Goal: Information Seeking & Learning: Learn about a topic

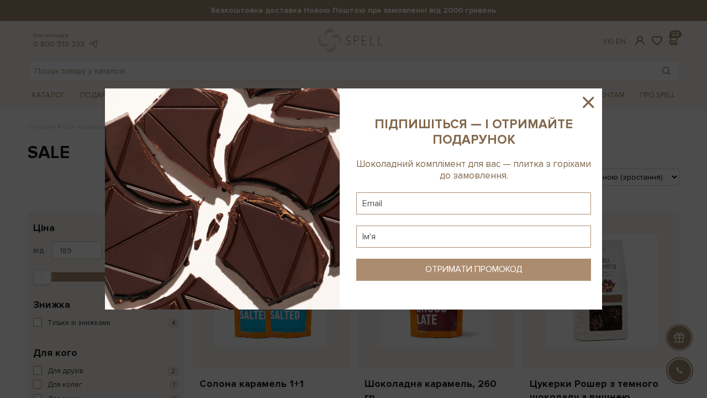
click at [590, 96] on icon at bounding box center [588, 102] width 19 height 19
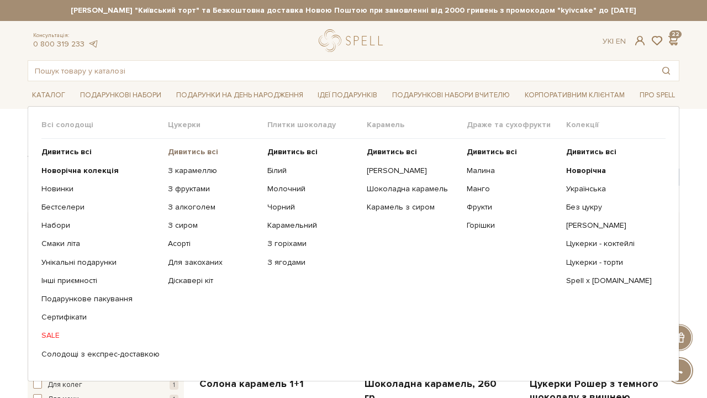
click at [185, 151] on b "Дивитись всі" at bounding box center [193, 151] width 50 height 9
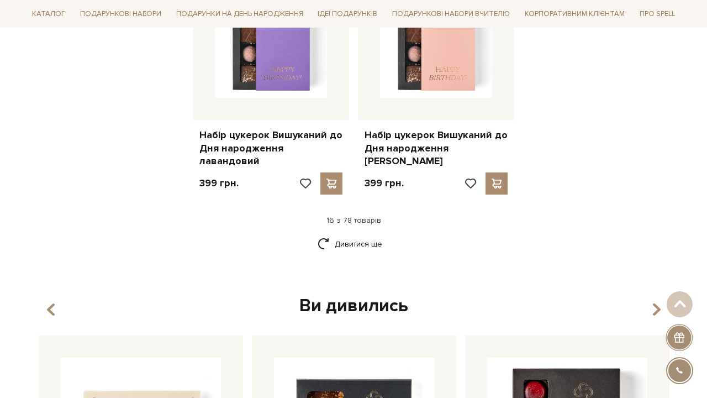
scroll to position [1466, 0]
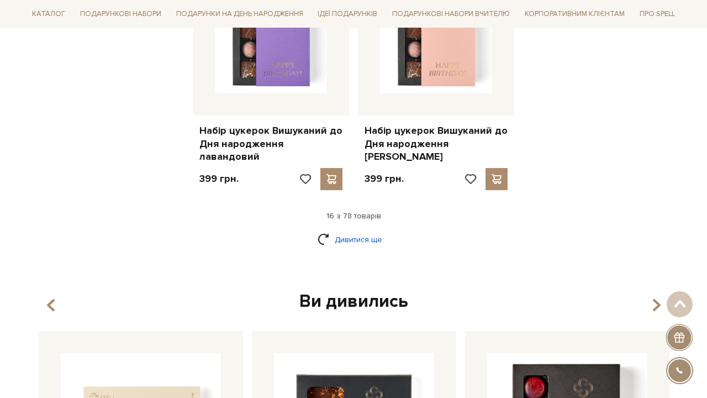
click at [349, 230] on link "Дивитися ще" at bounding box center [354, 239] width 72 height 19
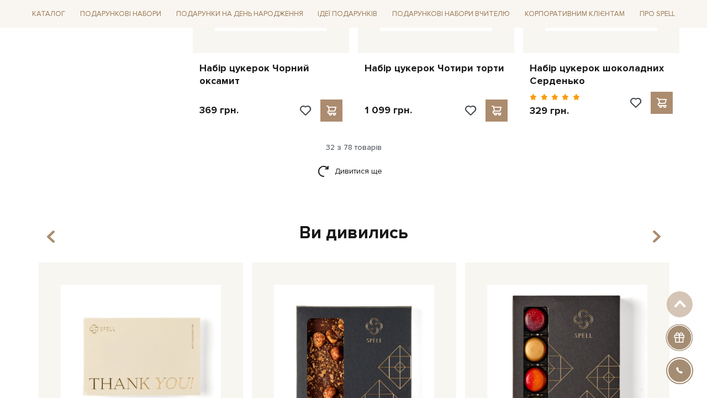
scroll to position [2725, 0]
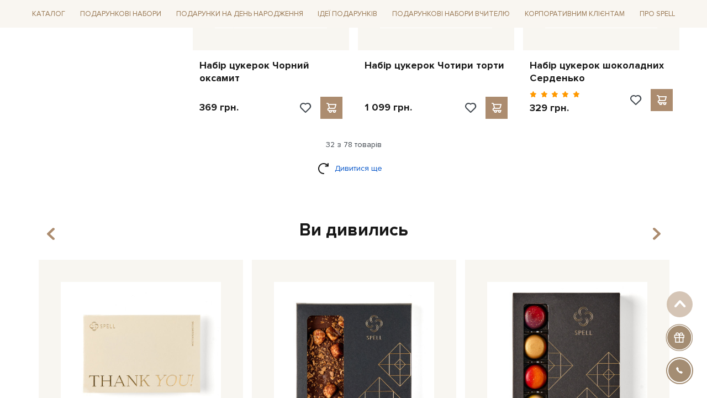
click at [357, 159] on link "Дивитися ще" at bounding box center [354, 168] width 72 height 19
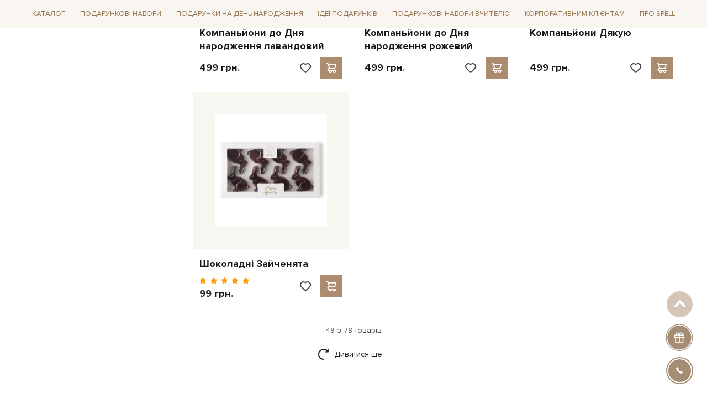
scroll to position [4156, 0]
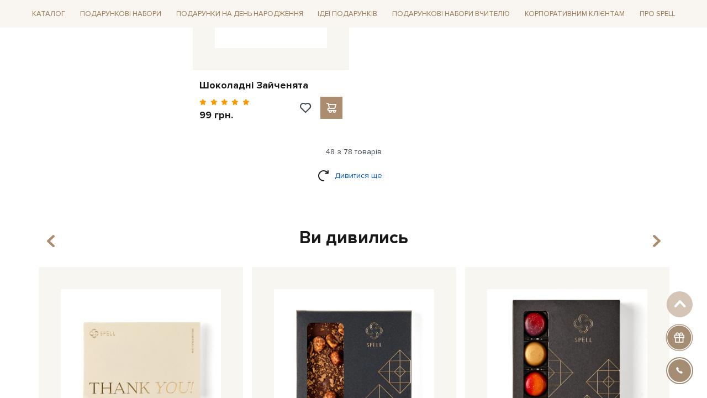
click at [378, 166] on link "Дивитися ще" at bounding box center [354, 175] width 72 height 19
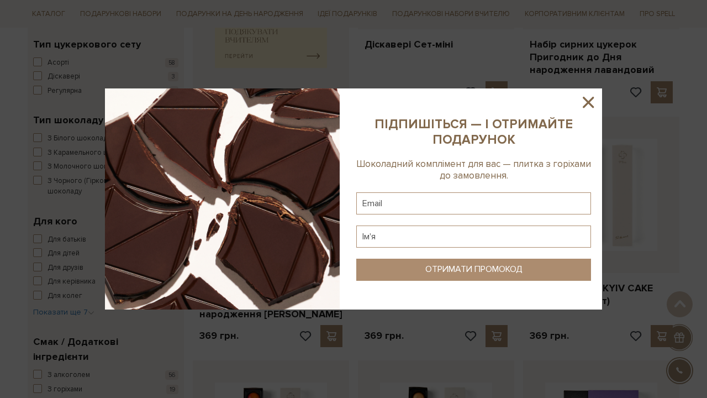
scroll to position [178, 0]
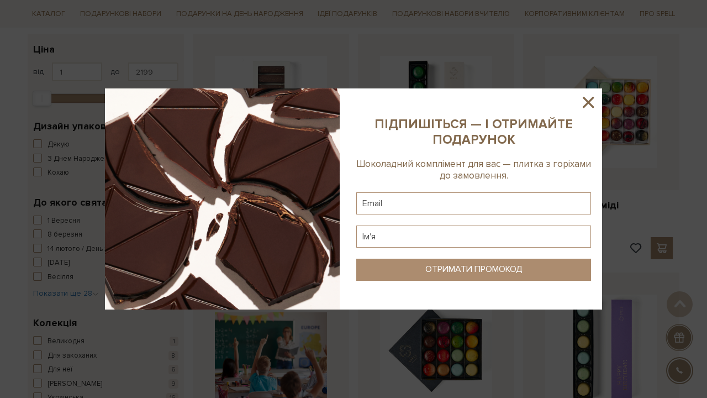
click at [592, 103] on icon at bounding box center [588, 102] width 19 height 19
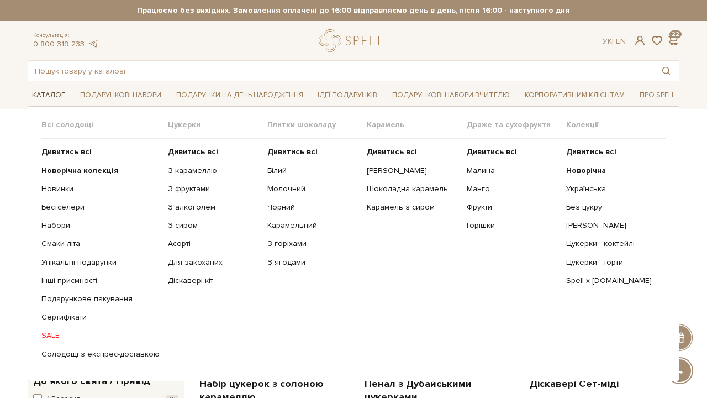
scroll to position [0, 0]
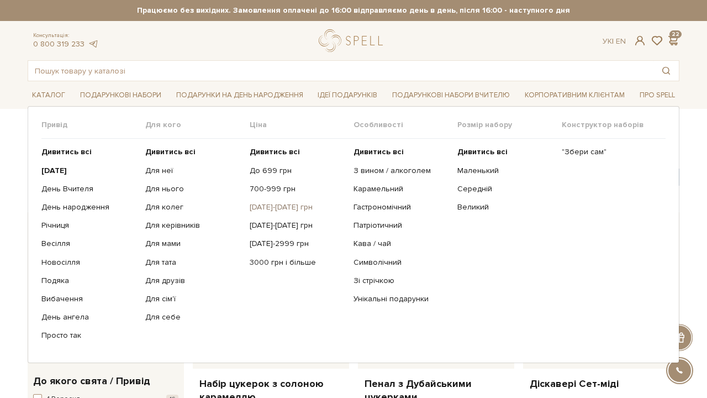
click at [281, 207] on link "[DATE]-[DATE] грн" at bounding box center [298, 207] width 96 height 10
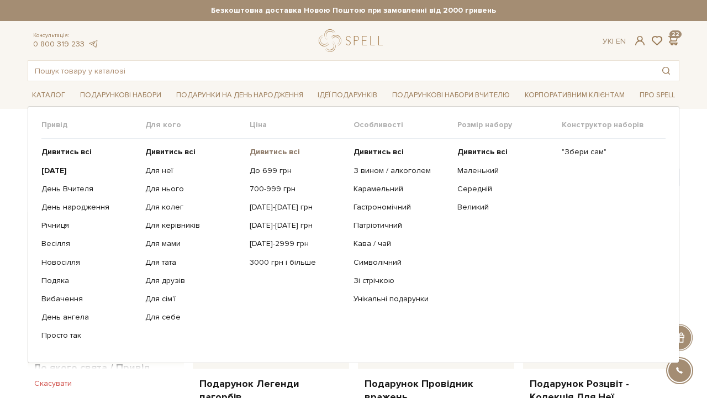
click at [286, 152] on b "Дивитись всі" at bounding box center [275, 151] width 50 height 9
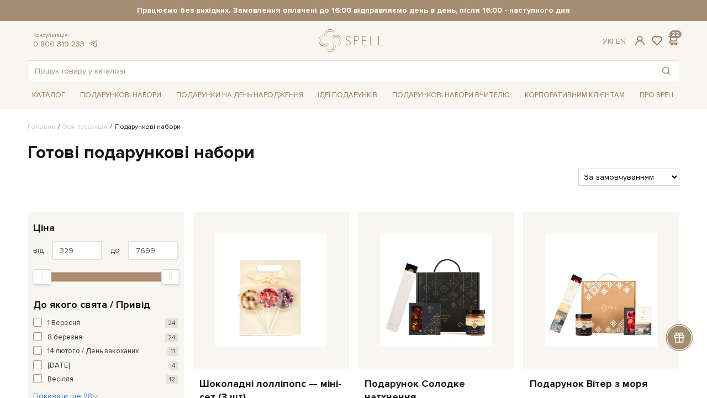
click at [667, 167] on div "Фільтри За замовчуванням За Ціною (зростання) За Ціною (зменшення) Новинки За п…" at bounding box center [353, 173] width 661 height 26
select select "https://spellchocolate.com/our-productions/podarunkovi-box/?sort=p.price&order=…"
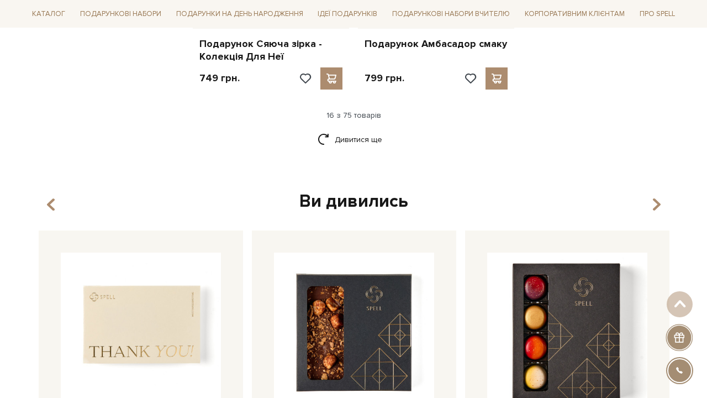
scroll to position [1542, 0]
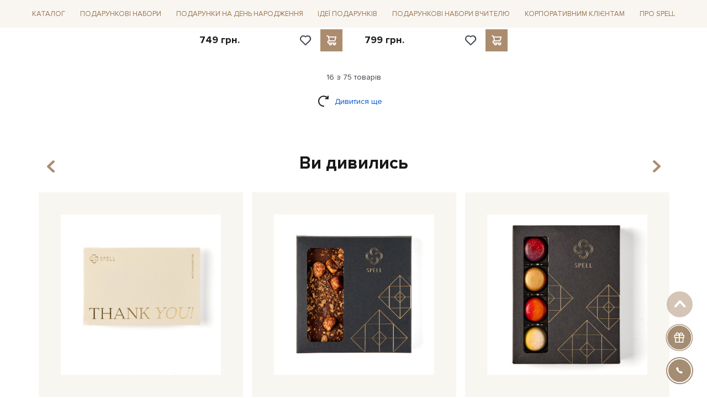
click at [333, 92] on link "Дивитися ще" at bounding box center [354, 101] width 72 height 19
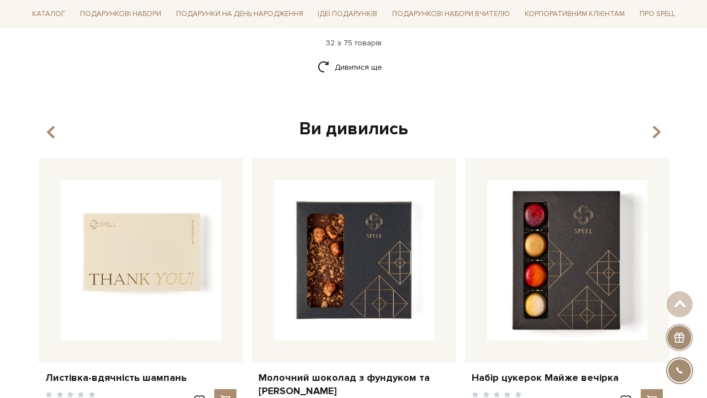
scroll to position [2730, 0]
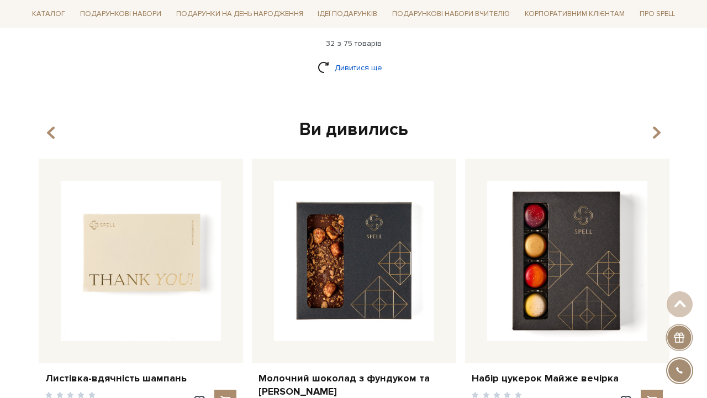
click at [364, 58] on link "Дивитися ще" at bounding box center [354, 67] width 72 height 19
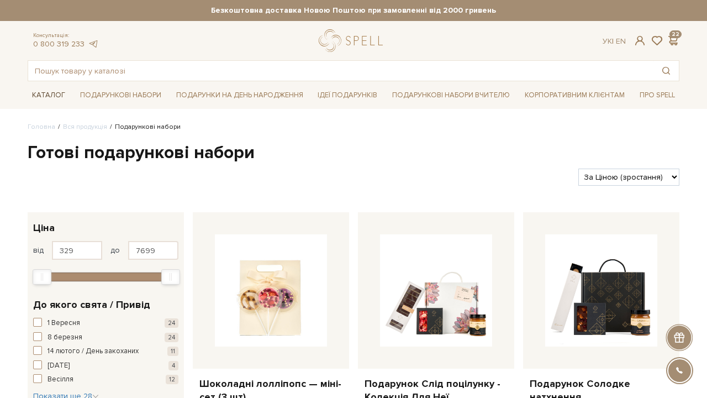
scroll to position [0, 0]
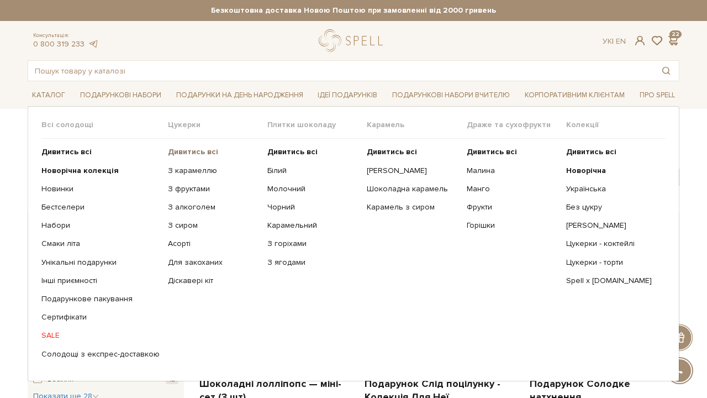
click at [180, 155] on b "Дивитись всі" at bounding box center [193, 151] width 50 height 9
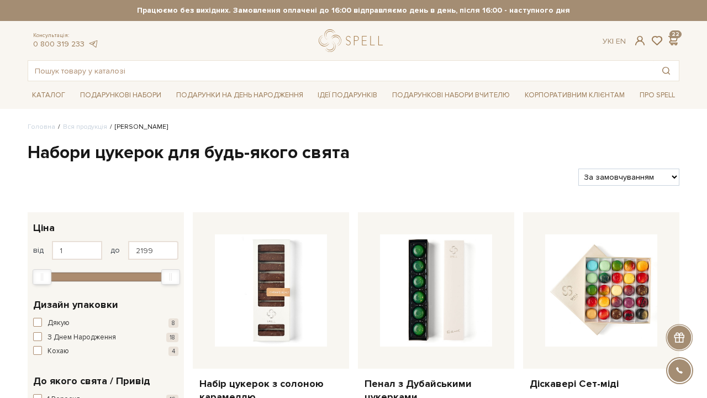
select select "https://spellchocolate.com/our-productions/seti-cukerok/?sort=p.date_added&orde…"
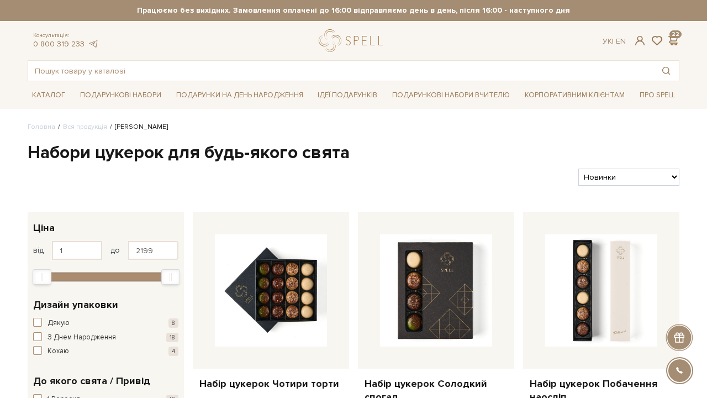
select select "[URL][DOMAIN_NAME]"
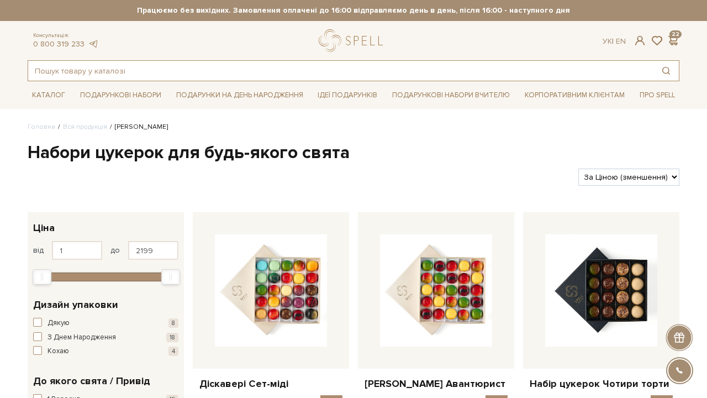
scroll to position [-1, 0]
click at [132, 64] on input "text" at bounding box center [340, 71] width 625 height 20
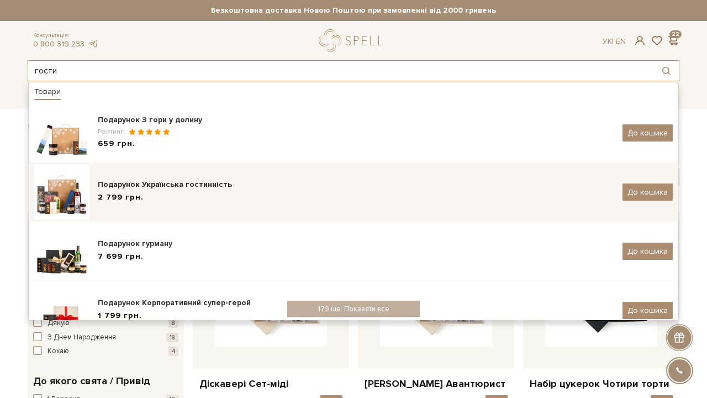
type input "гости"
click at [245, 189] on div "Подарунок Українська гостинність" at bounding box center [356, 184] width 517 height 11
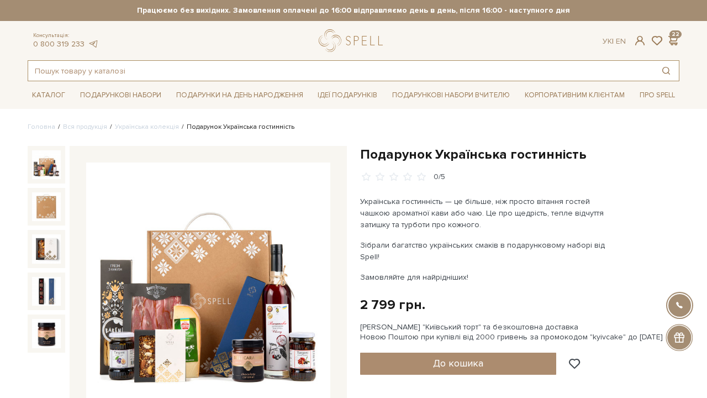
click at [57, 69] on input "text" at bounding box center [340, 71] width 625 height 20
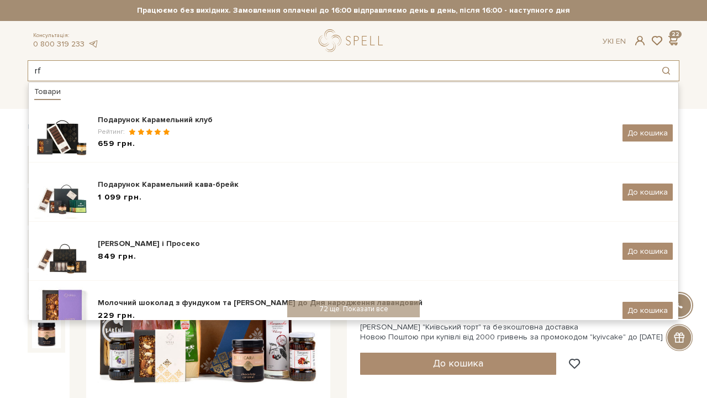
type input "r"
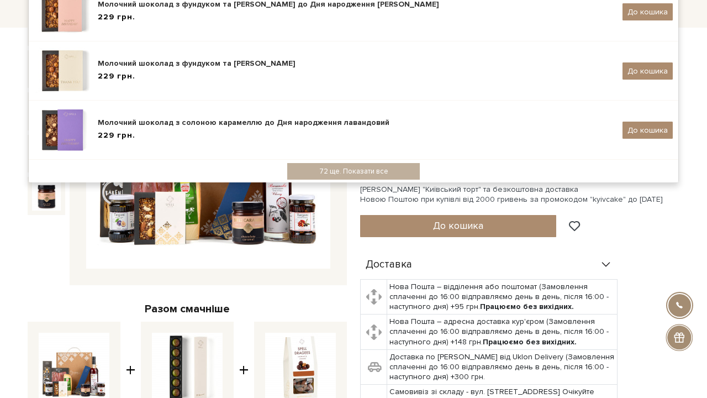
scroll to position [96, 0]
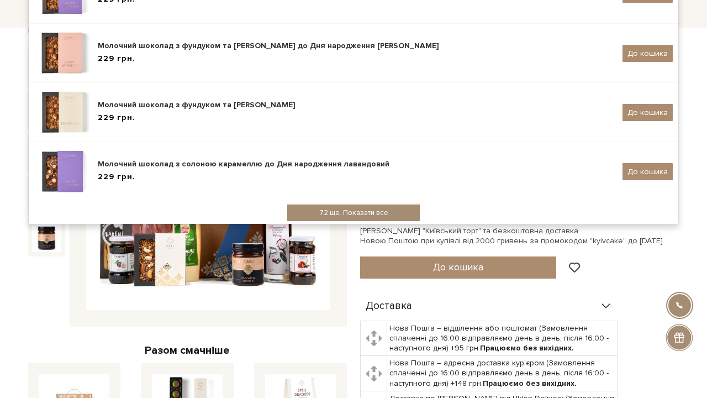
type input "кара"
click at [325, 206] on div "72 ще. Показати все" at bounding box center [353, 212] width 133 height 17
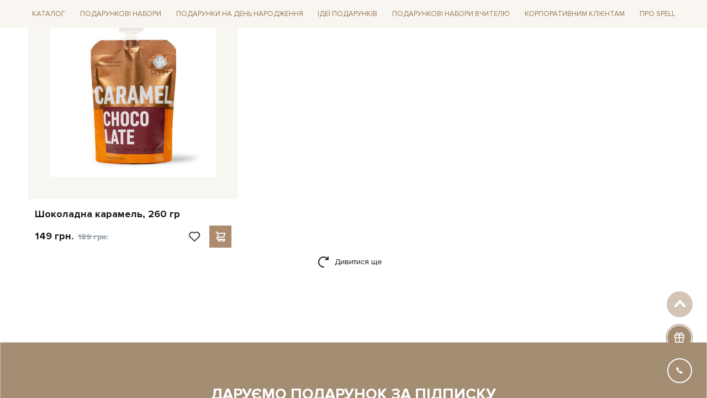
scroll to position [1716, 0]
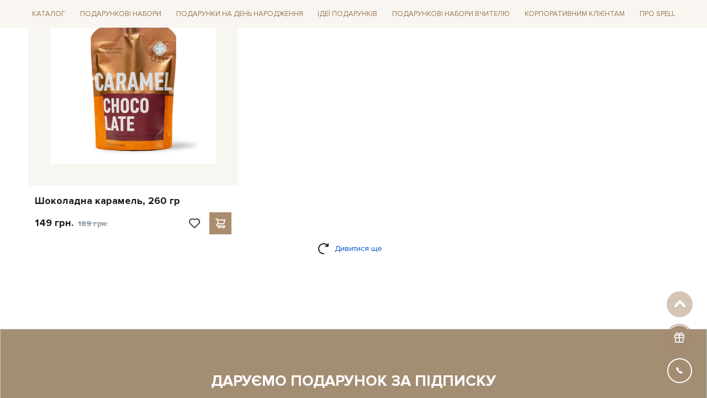
click at [348, 246] on link "Дивитися ще" at bounding box center [354, 248] width 72 height 19
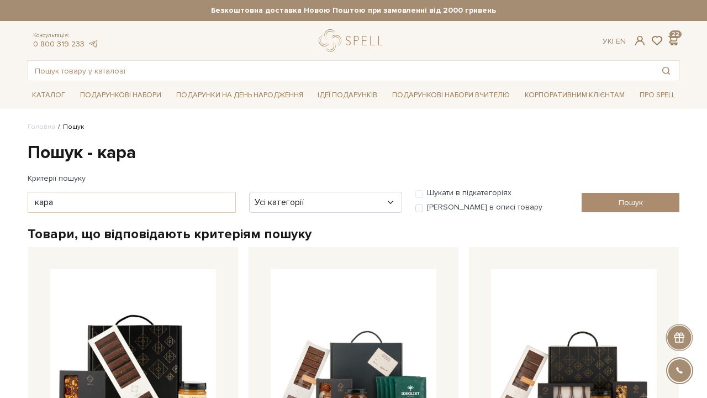
scroll to position [-1, 0]
click at [115, 66] on input "text" at bounding box center [340, 71] width 625 height 20
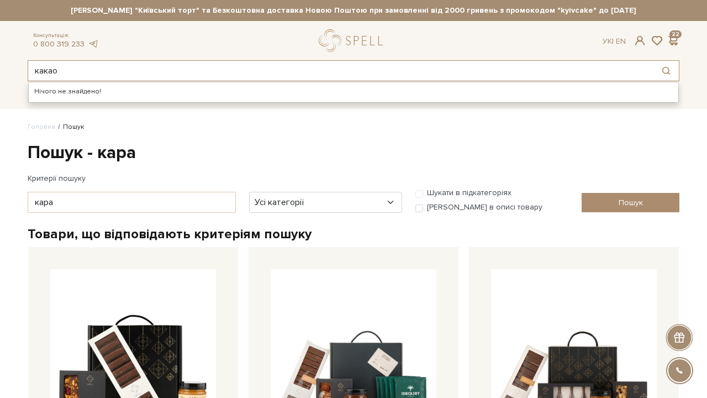
type input "какао"
click at [187, 149] on h1 "Пошук - кара" at bounding box center [354, 152] width 652 height 23
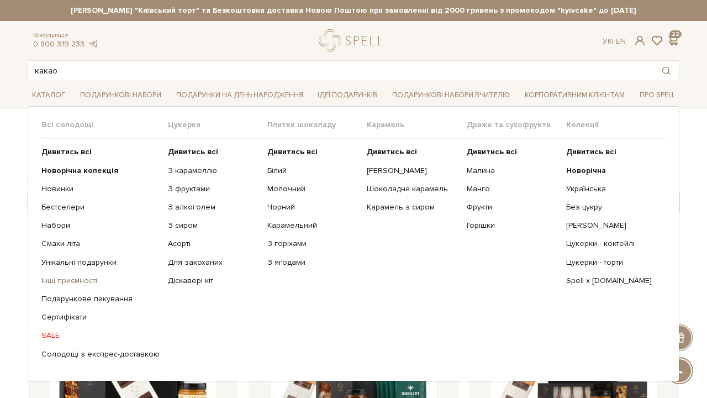
click at [66, 277] on link "Інші приємності" at bounding box center [100, 281] width 118 height 10
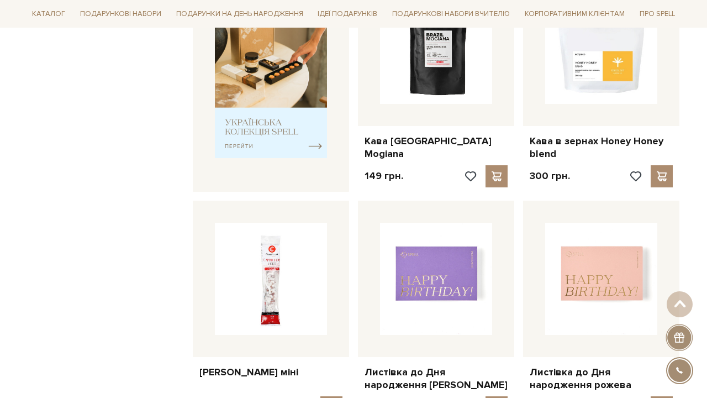
scroll to position [478, 0]
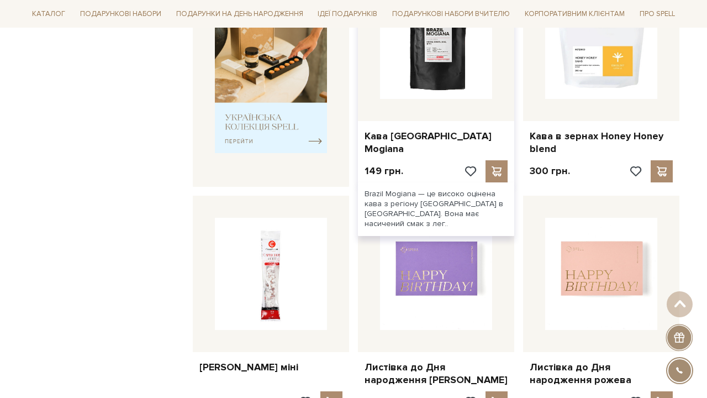
click at [441, 91] on div at bounding box center [436, 43] width 156 height 156
click at [454, 57] on img at bounding box center [436, 43] width 112 height 112
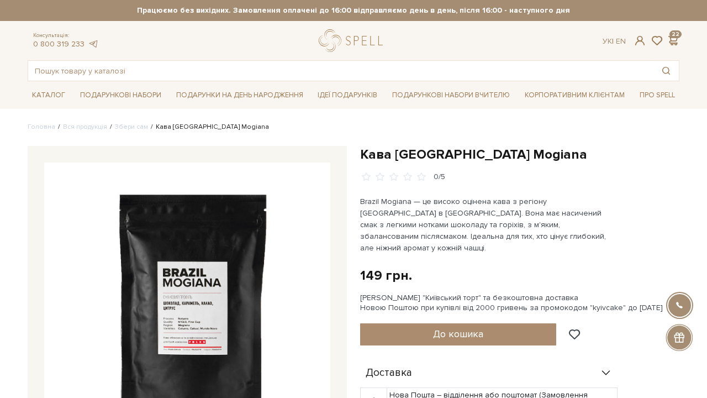
click at [239, 218] on img at bounding box center [187, 305] width 286 height 286
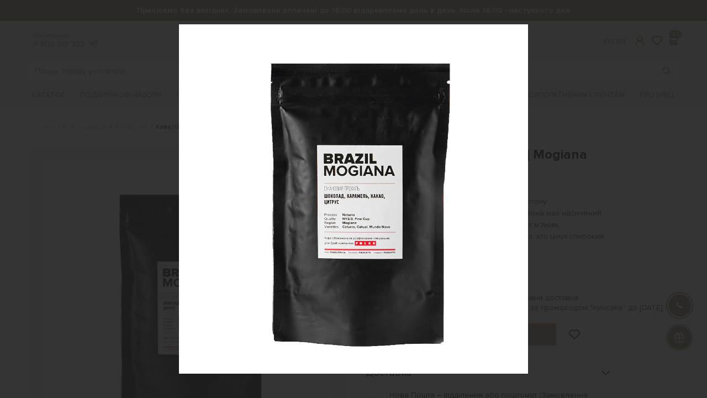
click at [570, 69] on div at bounding box center [353, 199] width 707 height 398
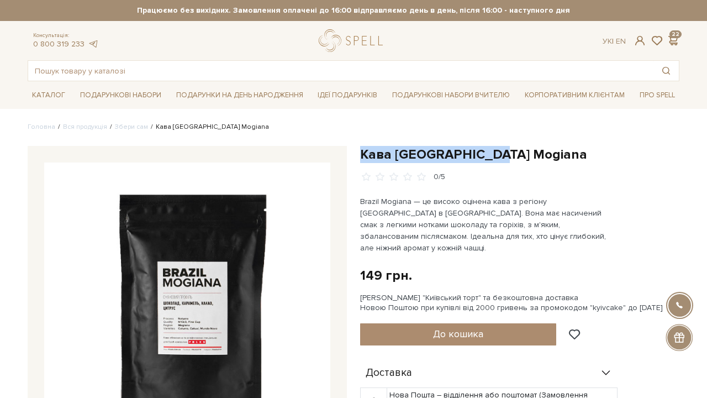
drag, startPoint x: 361, startPoint y: 151, endPoint x: 506, endPoint y: 152, distance: 144.2
click at [506, 152] on h1 "Кава [GEOGRAPHIC_DATA] Mogiana" at bounding box center [519, 154] width 319 height 17
copy h1 "Кава [GEOGRAPHIC_DATA] Mogiana"
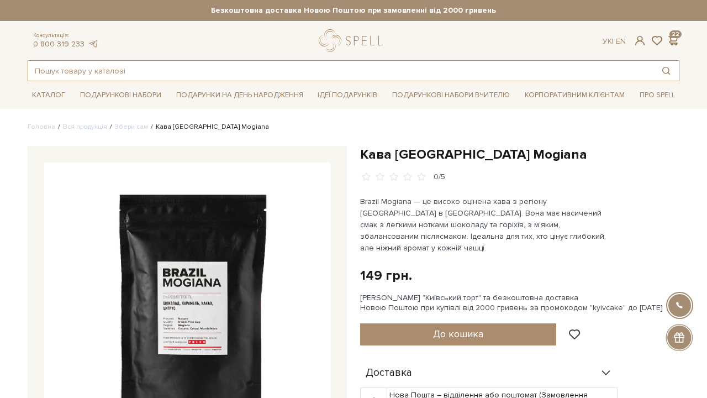
click at [83, 66] on input "text" at bounding box center [340, 71] width 625 height 20
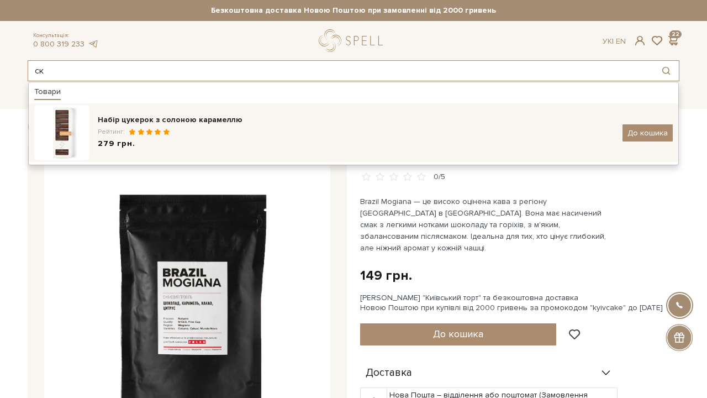
type input "ск"
click at [207, 143] on div "279 грн." at bounding box center [356, 144] width 517 height 12
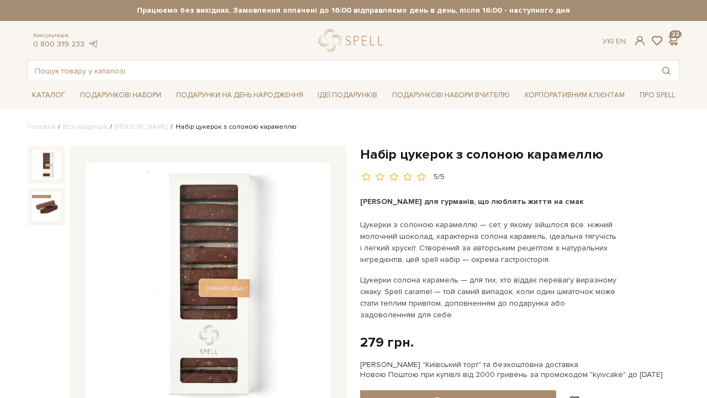
click at [230, 206] on img at bounding box center [208, 284] width 244 height 244
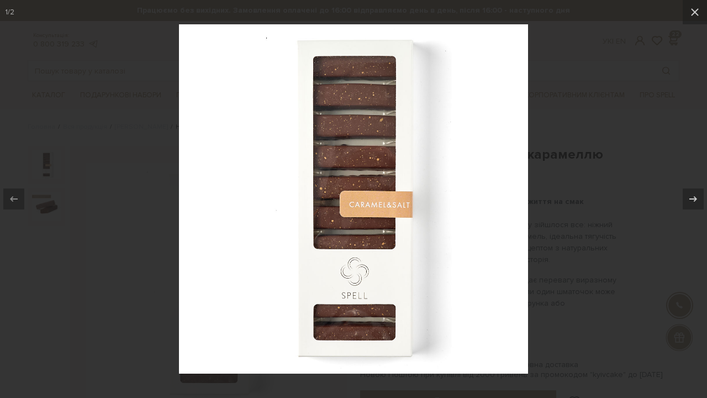
click at [586, 165] on div at bounding box center [353, 199] width 707 height 398
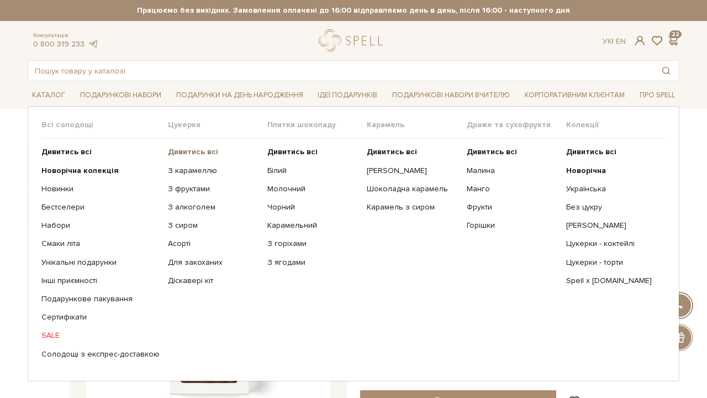
click at [185, 153] on b "Дивитись всі" at bounding box center [193, 151] width 50 height 9
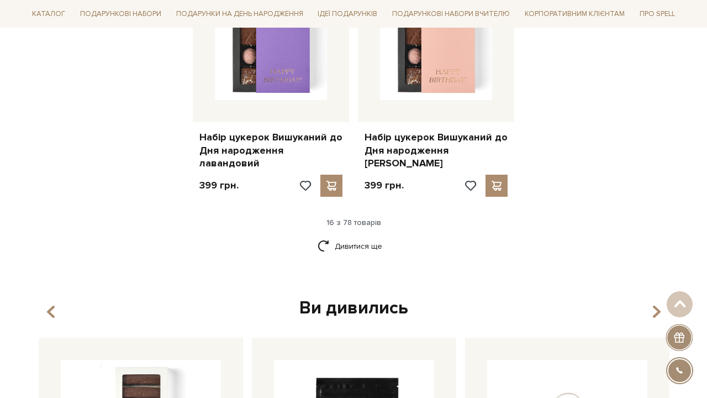
scroll to position [1466, 0]
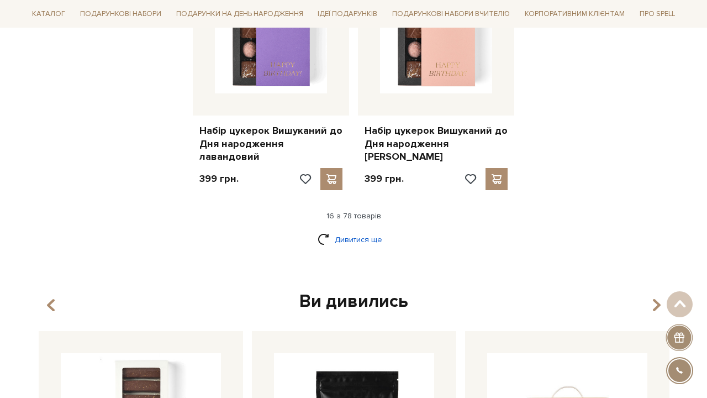
click at [361, 230] on link "Дивитися ще" at bounding box center [354, 239] width 72 height 19
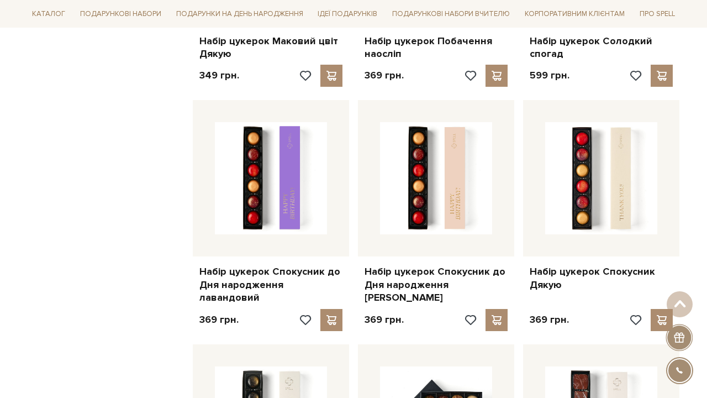
scroll to position [2322, 0]
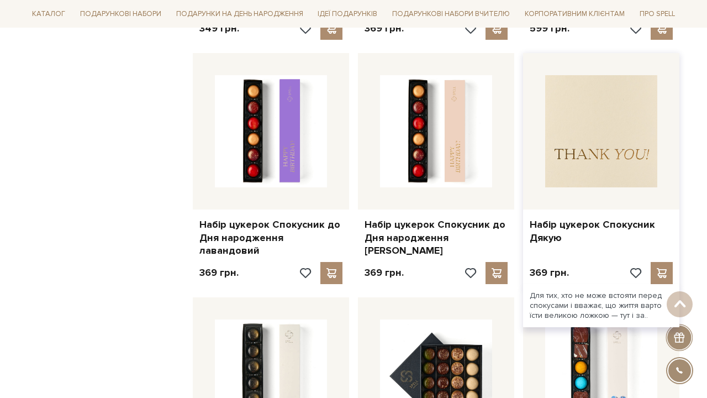
click at [595, 110] on img at bounding box center [601, 131] width 112 height 112
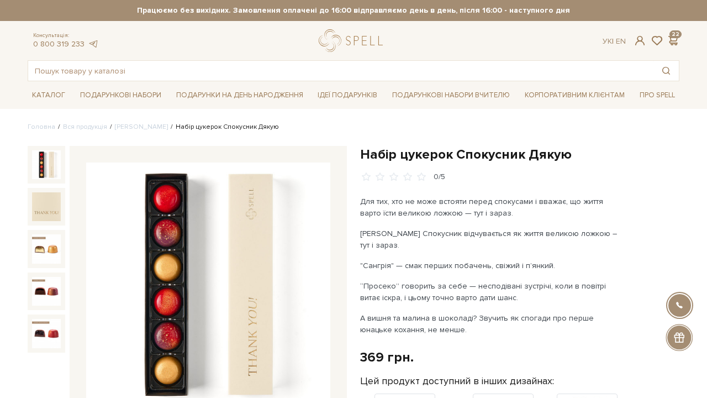
click at [282, 243] on img at bounding box center [208, 284] width 244 height 244
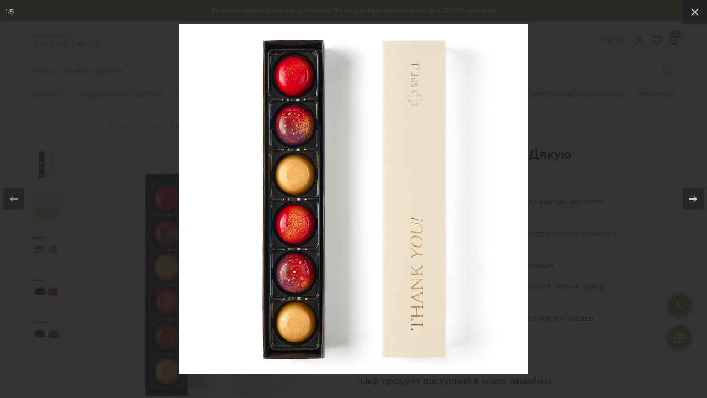
click at [103, 104] on div at bounding box center [353, 199] width 707 height 398
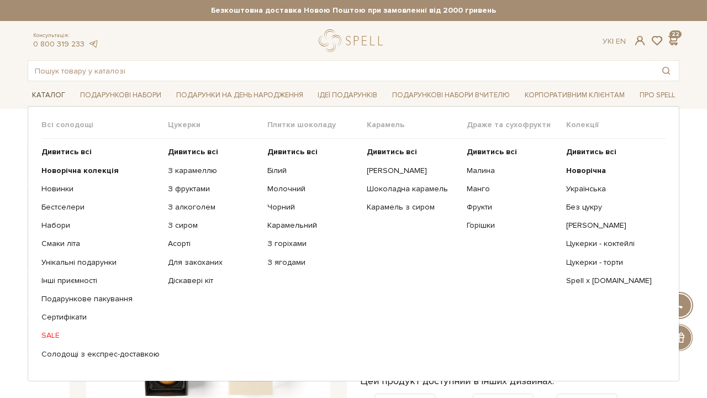
click at [46, 96] on link "Каталог" at bounding box center [49, 95] width 42 height 17
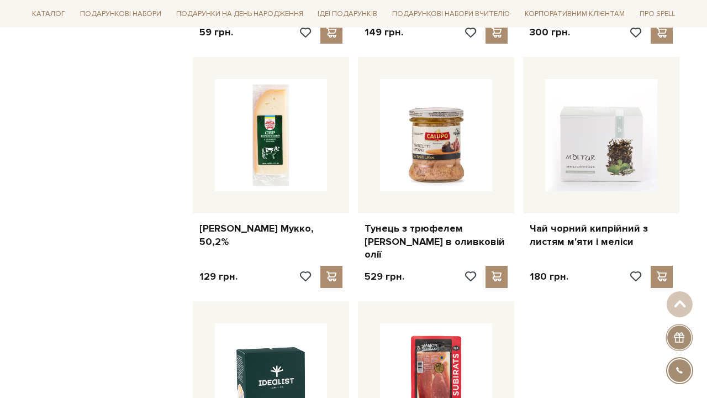
scroll to position [1168, 0]
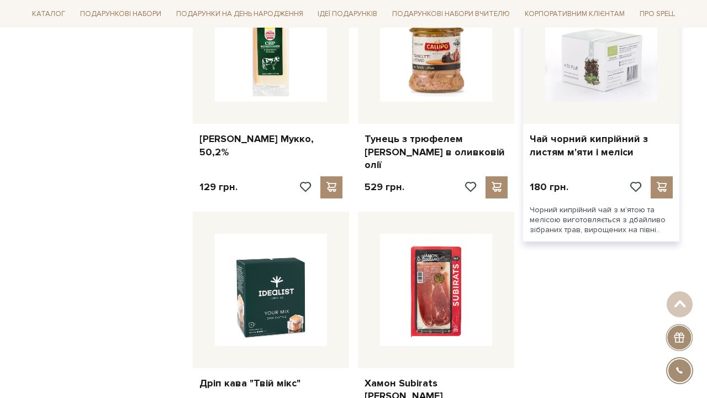
click at [619, 58] on img at bounding box center [601, 46] width 112 height 112
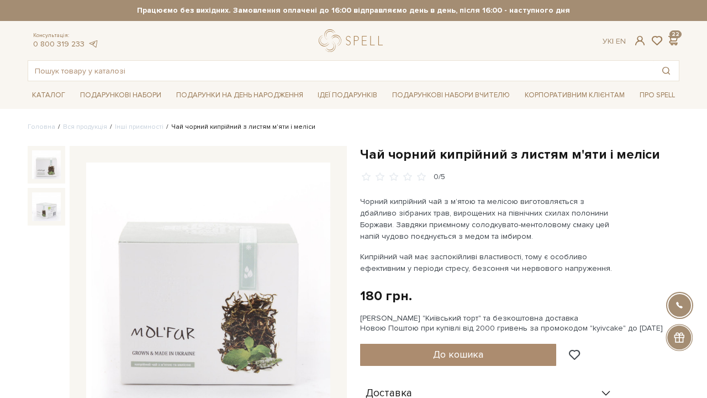
click at [240, 255] on img at bounding box center [208, 284] width 244 height 244
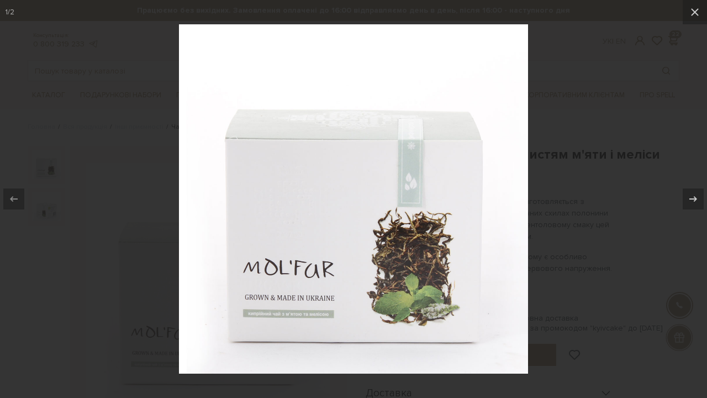
click at [546, 255] on div at bounding box center [353, 199] width 707 height 398
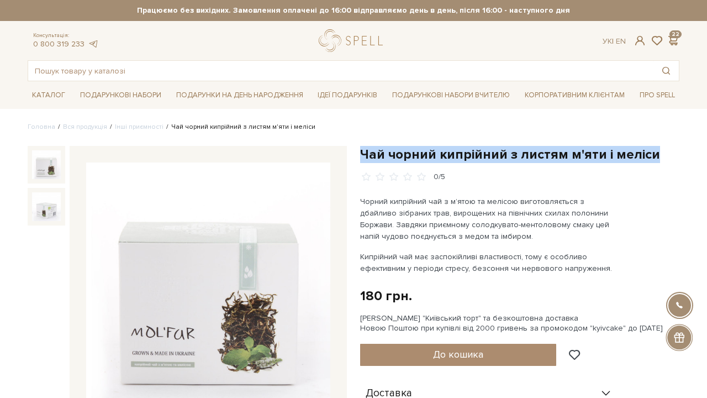
drag, startPoint x: 362, startPoint y: 155, endPoint x: 677, endPoint y: 154, distance: 315.5
click at [677, 154] on h1 "Чай чорний кипрійний з листям м'яти і меліси" at bounding box center [519, 154] width 319 height 17
copy h1 "Чай чорний кипрійний з листям м'яти і меліси"
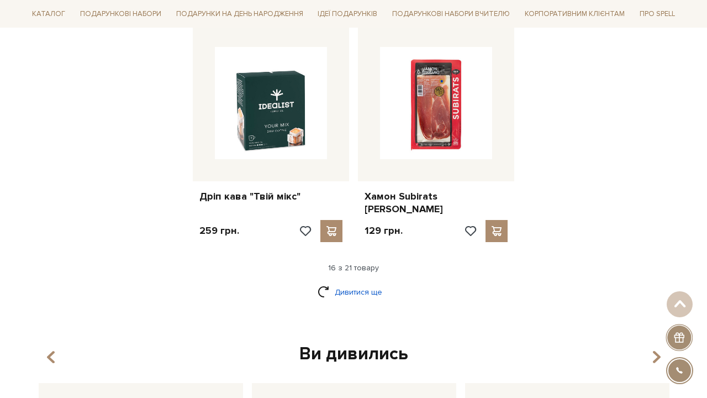
click at [366, 282] on link "Дивитися ще" at bounding box center [354, 291] width 72 height 19
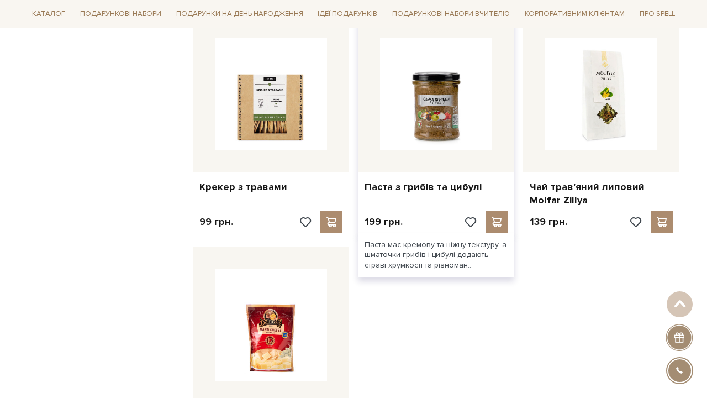
scroll to position [1597, 0]
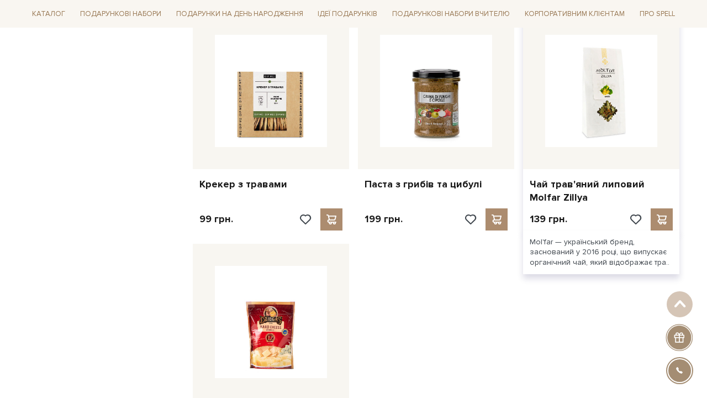
click at [590, 82] on img at bounding box center [601, 91] width 112 height 112
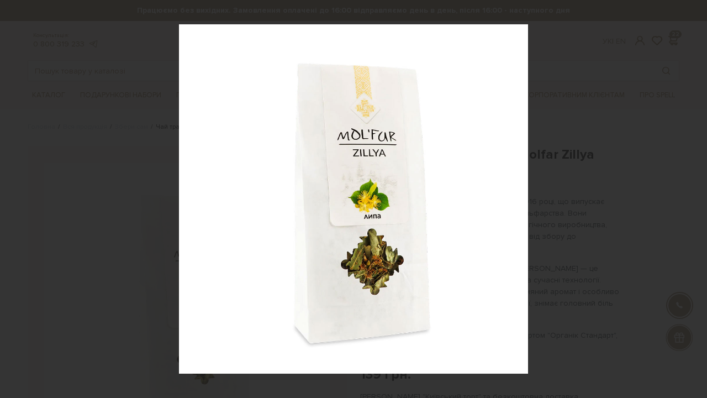
click at [576, 82] on div at bounding box center [353, 199] width 707 height 398
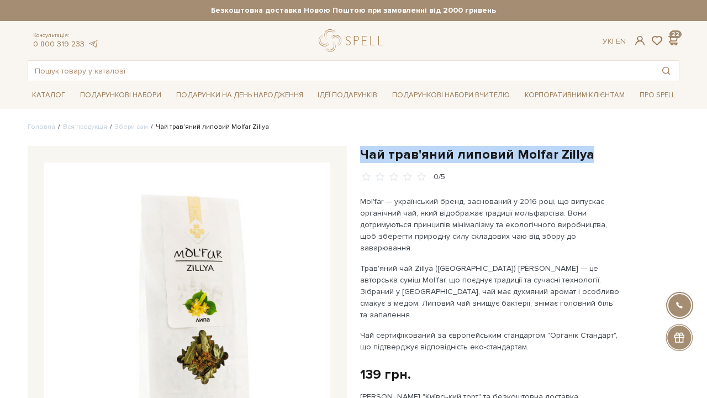
drag, startPoint x: 361, startPoint y: 153, endPoint x: 610, endPoint y: 150, distance: 249.2
click at [610, 150] on h1 "Чай трав'яний липовий Molfar Zillya" at bounding box center [519, 154] width 319 height 17
copy h1 "Чай трав'яний липовий Molfar Zillya"
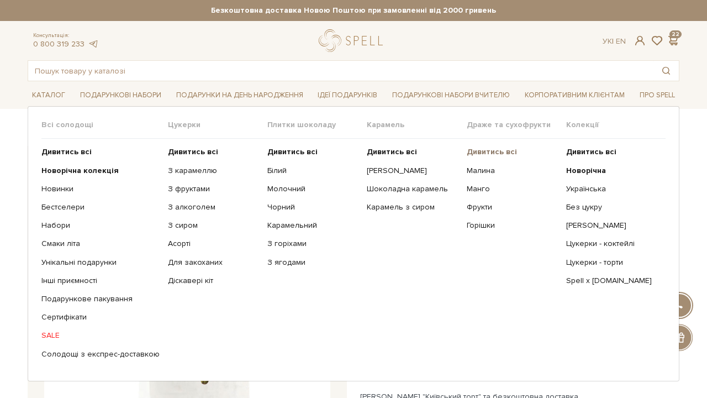
click at [485, 148] on b "Дивитись всі" at bounding box center [492, 151] width 50 height 9
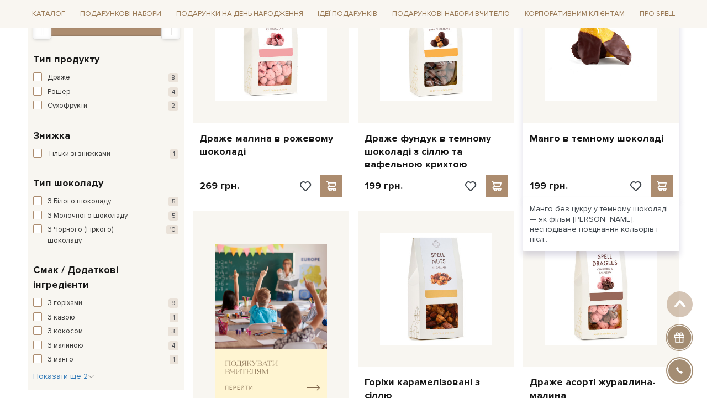
scroll to position [282, 0]
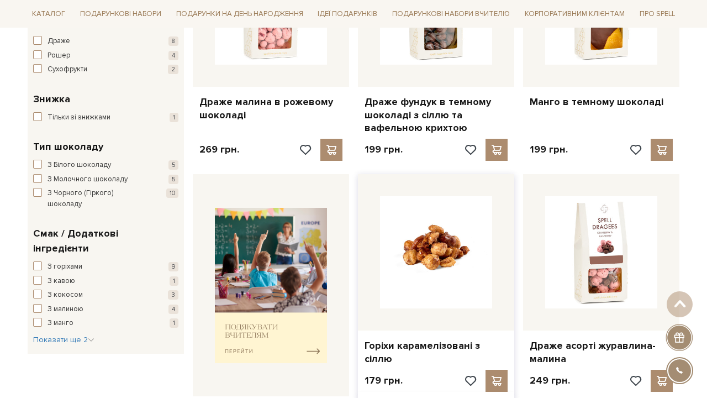
click at [438, 250] on img at bounding box center [436, 252] width 112 height 112
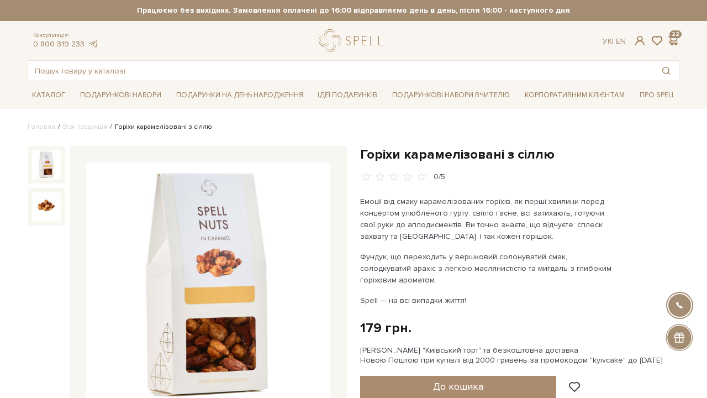
click at [271, 246] on img at bounding box center [208, 284] width 244 height 244
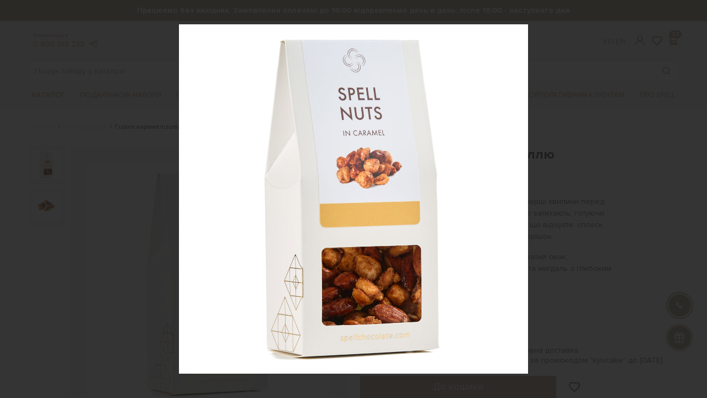
click at [163, 143] on div at bounding box center [353, 199] width 707 height 398
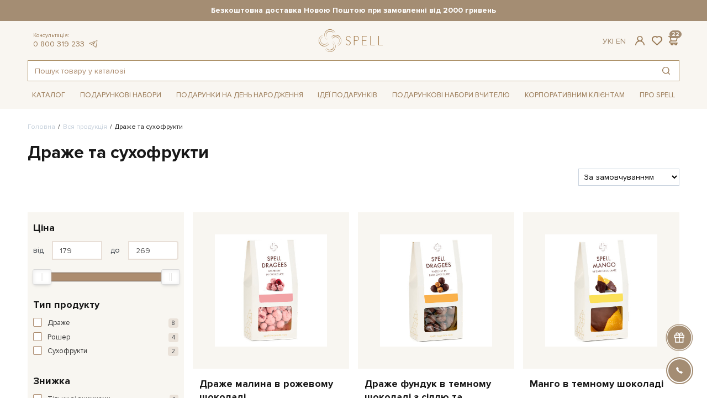
click at [144, 69] on input "text" at bounding box center [340, 71] width 625 height 20
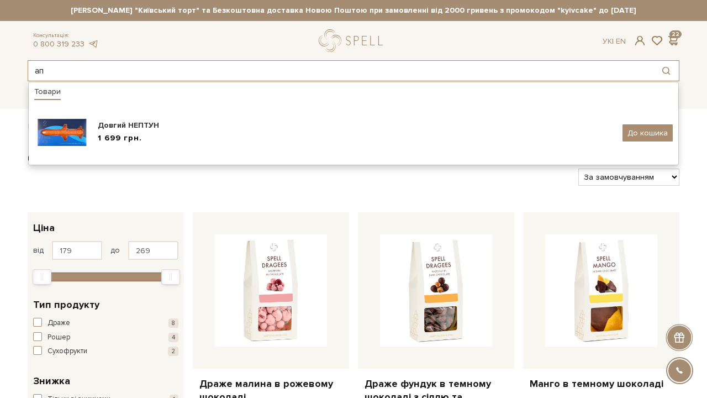
type input "[PERSON_NAME]"
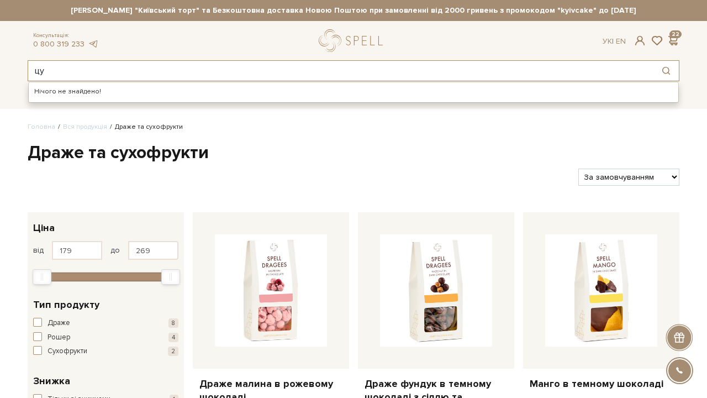
type input "ц"
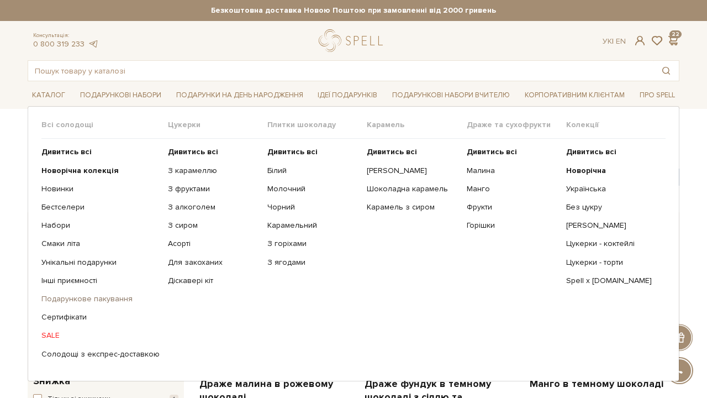
click at [64, 298] on link "Подарункове пакування" at bounding box center [100, 299] width 118 height 10
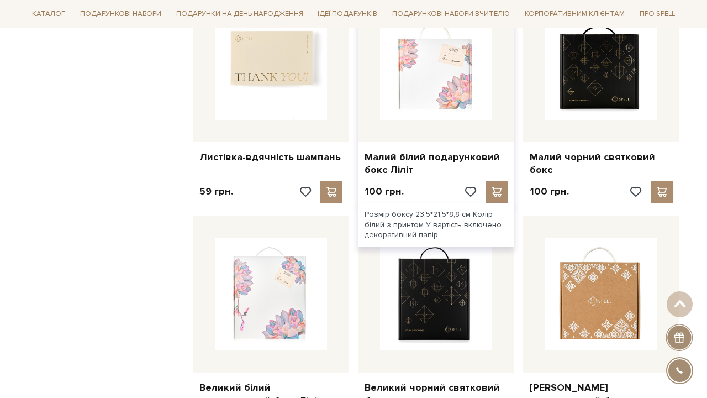
scroll to position [942, 0]
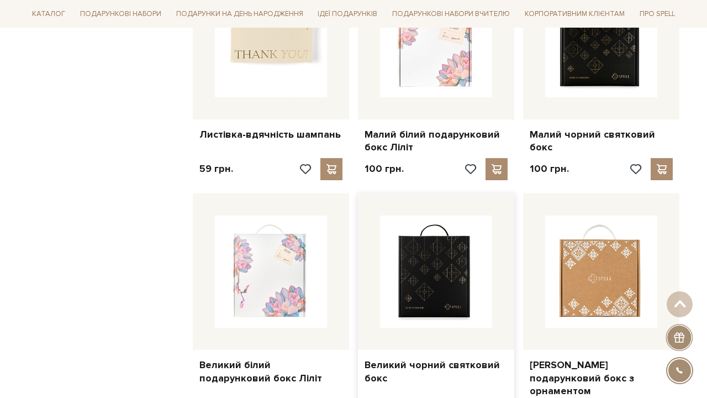
click at [446, 269] on img at bounding box center [436, 271] width 112 height 112
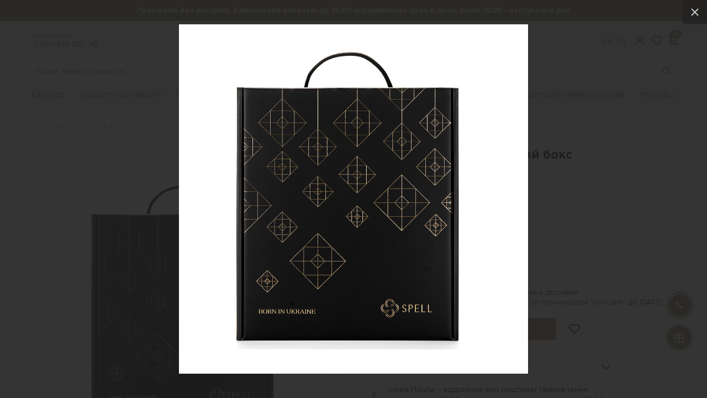
click at [573, 81] on div at bounding box center [353, 199] width 707 height 398
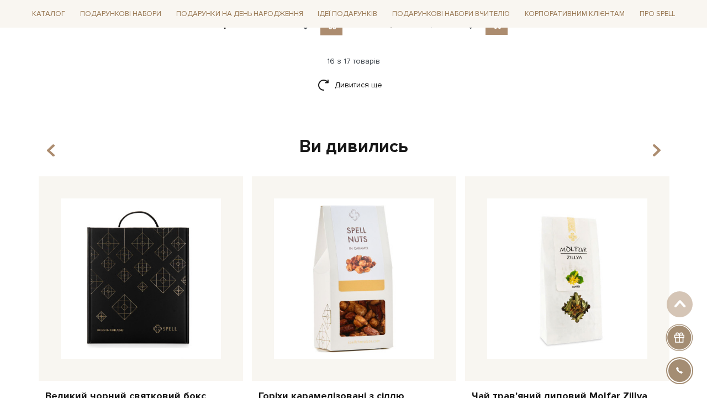
scroll to position [1564, 0]
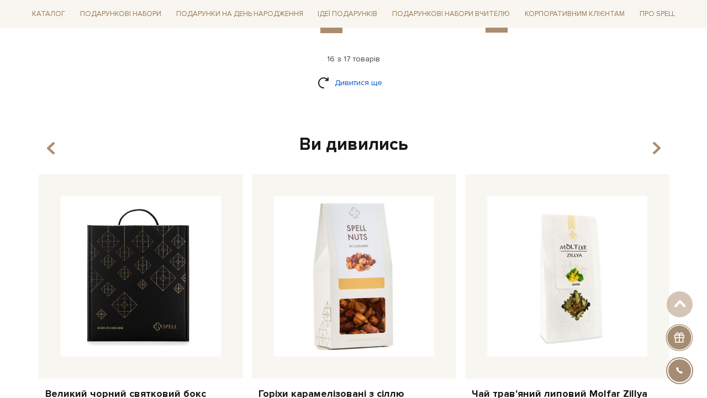
click at [369, 73] on link "Дивитися ще" at bounding box center [354, 82] width 72 height 19
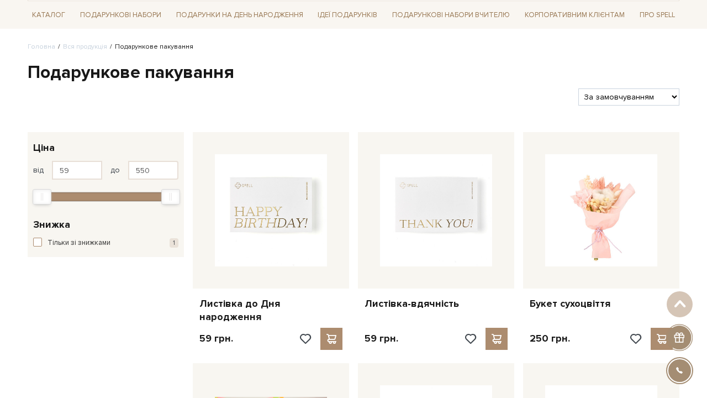
scroll to position [24, 0]
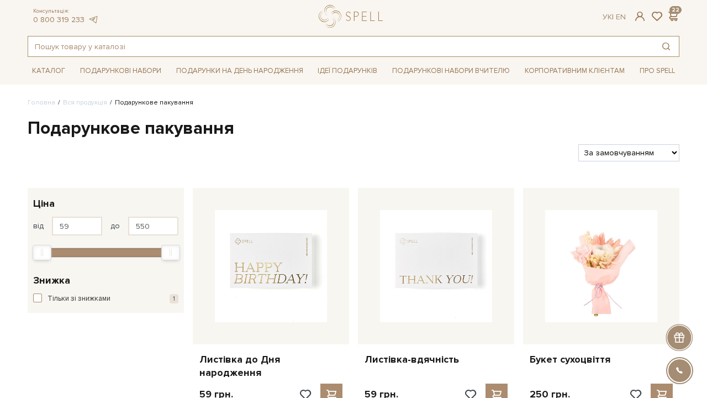
click at [149, 48] on input "text" at bounding box center [340, 46] width 625 height 20
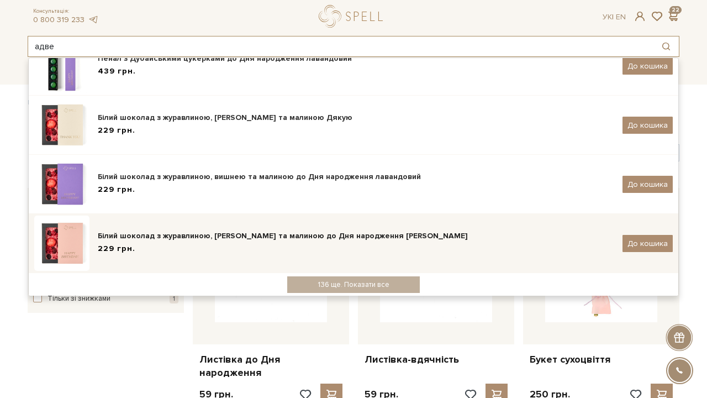
scroll to position [0, 0]
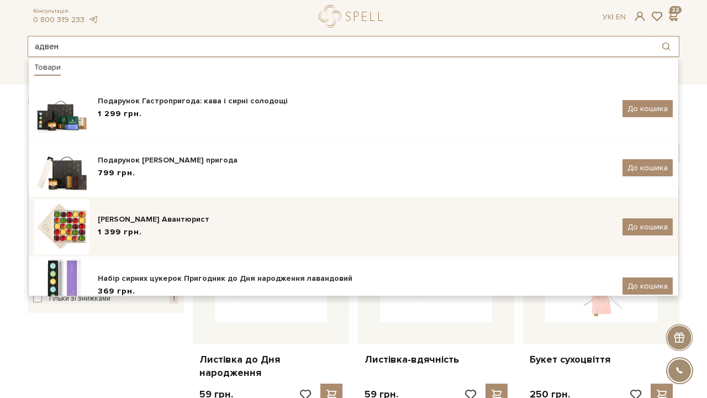
type input "адвент"
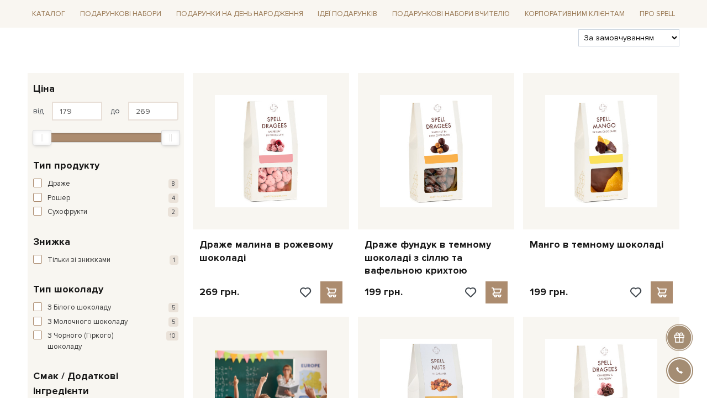
scroll to position [140, 0]
